Goal: Task Accomplishment & Management: Use online tool/utility

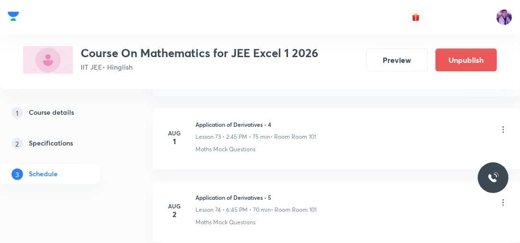
scroll to position [7917, 0]
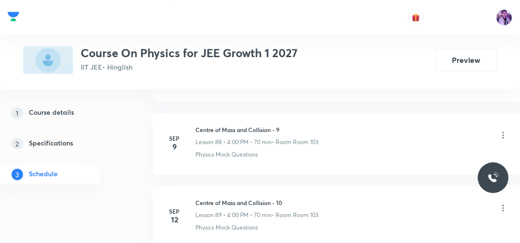
scroll to position [7043, 0]
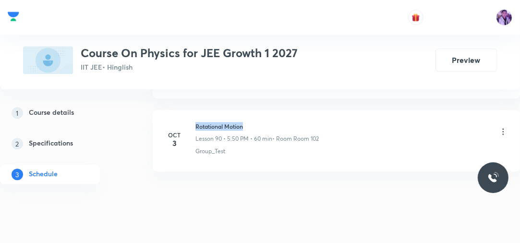
drag, startPoint x: 194, startPoint y: 106, endPoint x: 254, endPoint y: 96, distance: 61.0
click at [254, 110] on li "Oct 3 Rotational Motion Lesson 90 • 5:50 PM • 60 min • Room Room 102 Group_Test" at bounding box center [337, 141] width 368 height 62
copy h6 "Rotational Motion"
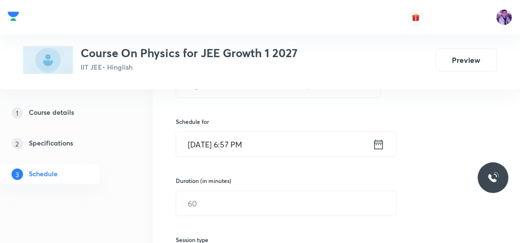
scroll to position [173, 0]
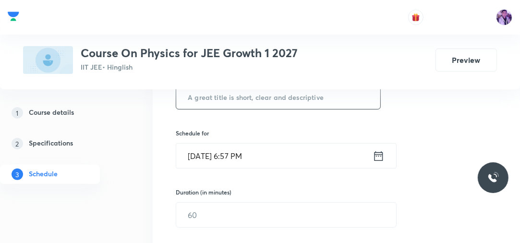
click at [313, 97] on input "text" at bounding box center [278, 97] width 204 height 25
paste input "Rotational Motion"
type input "Rotational Motion"
click at [238, 159] on input "Oct 4, 2025, 6:57 PM" at bounding box center [274, 156] width 197 height 25
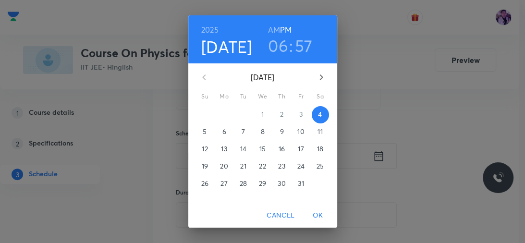
click at [270, 51] on h3 "06" at bounding box center [278, 46] width 20 height 20
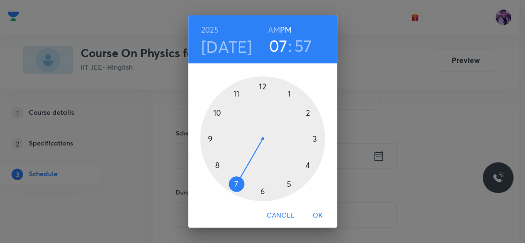
click at [235, 185] on div at bounding box center [262, 138] width 125 height 125
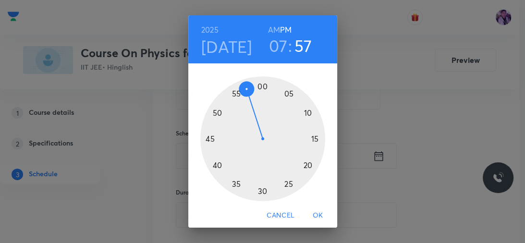
click at [291, 95] on div at bounding box center [262, 138] width 125 height 125
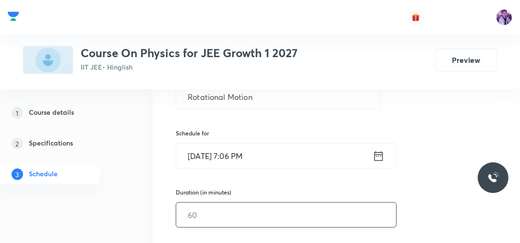
click at [230, 218] on input "text" at bounding box center [286, 215] width 220 height 25
type input "60"
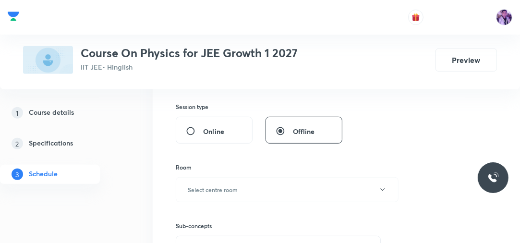
scroll to position [342, 0]
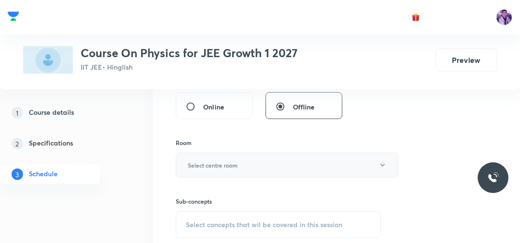
click at [210, 171] on button "Select centre room" at bounding box center [287, 165] width 223 height 25
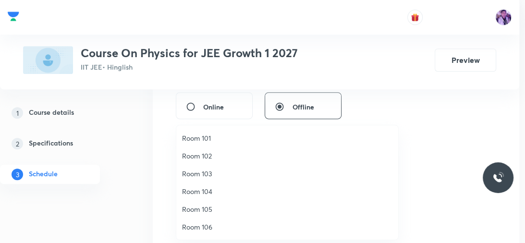
click at [206, 206] on span "Room 105" at bounding box center [287, 209] width 210 height 10
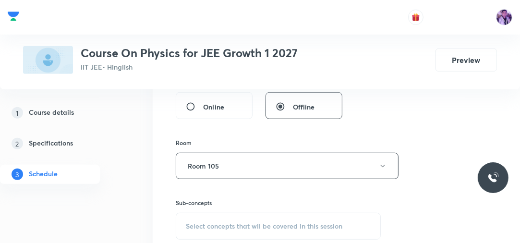
click at [213, 220] on div "Select concepts that wil be covered in this session" at bounding box center [278, 226] width 205 height 27
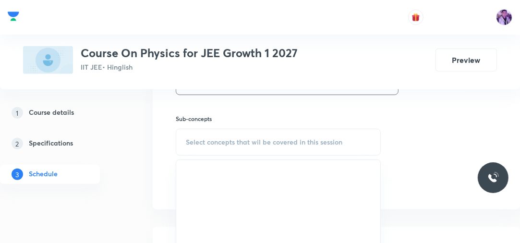
scroll to position [437, 0]
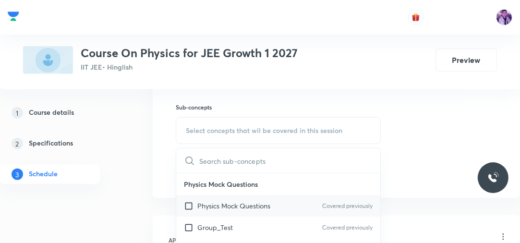
click at [213, 198] on div "Physics Mock Questions Covered previously" at bounding box center [278, 206] width 204 height 22
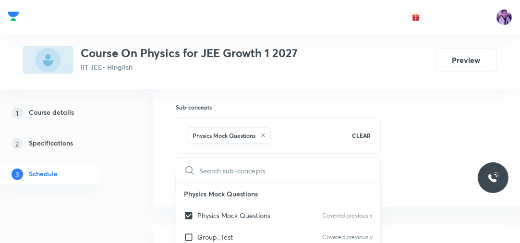
checkbox input "true"
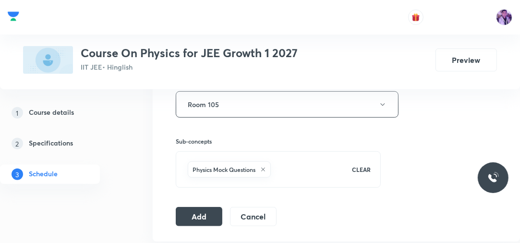
scroll to position [426, 0]
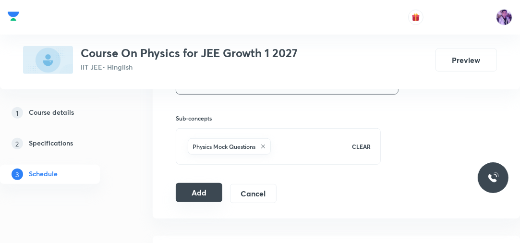
click at [201, 190] on button "Add" at bounding box center [199, 192] width 47 height 19
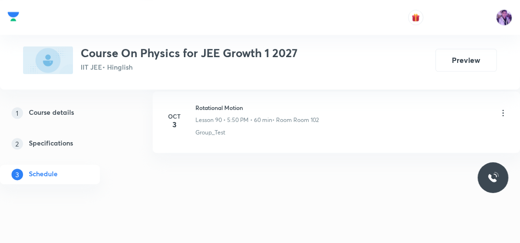
scroll to position [6619, 0]
